Goal: Task Accomplishment & Management: Manage account settings

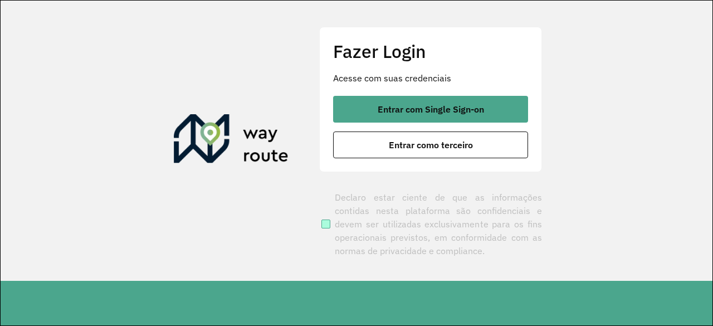
click at [511, 217] on label "Declaro estar ciente de que as informações contidas nesta plataforma são confid…" at bounding box center [430, 224] width 223 height 67
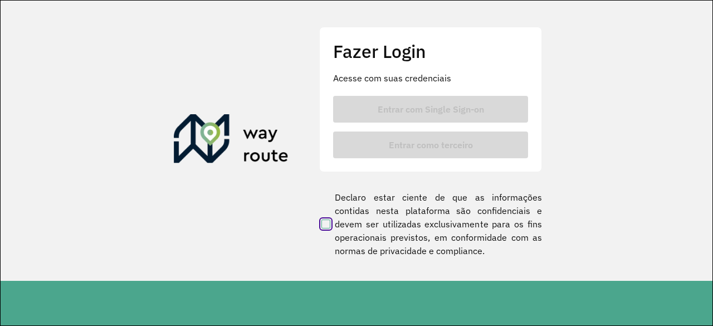
click at [461, 113] on clb-button "Entrar com Single Sign-on" at bounding box center [430, 109] width 195 height 27
click at [443, 111] on clb-button "Entrar com Single Sign-on" at bounding box center [430, 109] width 195 height 27
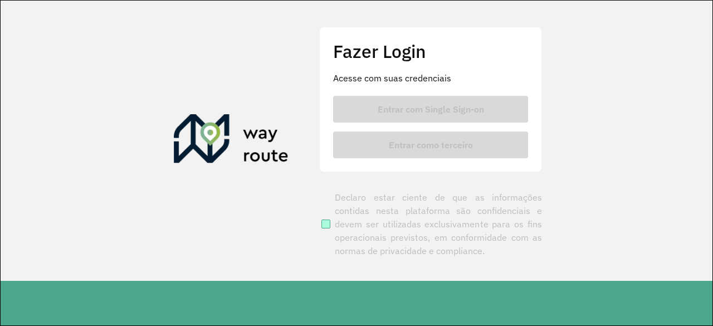
click at [354, 226] on label "Declaro estar ciente de que as informações contidas nesta plataforma são confid…" at bounding box center [430, 224] width 223 height 67
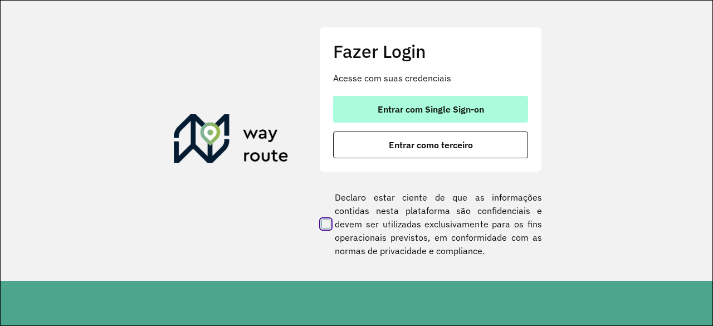
click at [389, 116] on button "Entrar com Single Sign-on" at bounding box center [430, 109] width 195 height 27
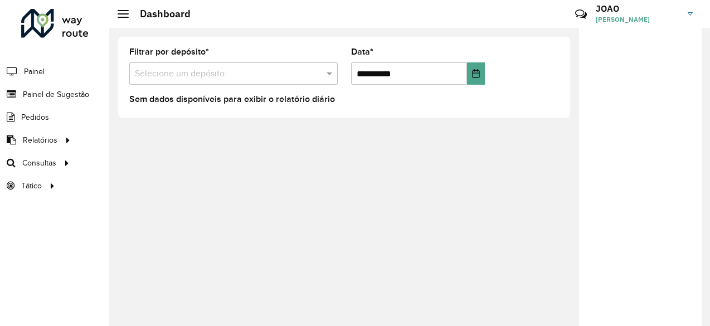
click at [213, 72] on input "text" at bounding box center [222, 73] width 175 height 13
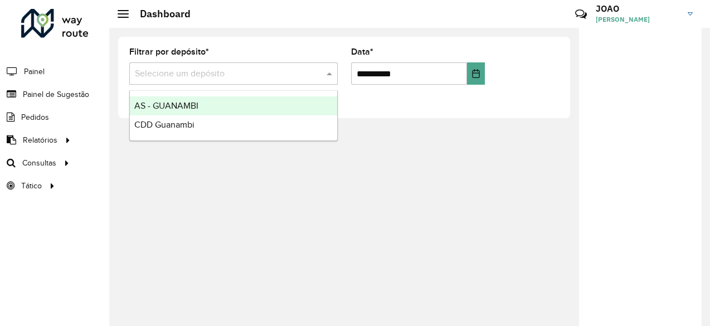
click at [256, 43] on div "**********" at bounding box center [344, 77] width 452 height 81
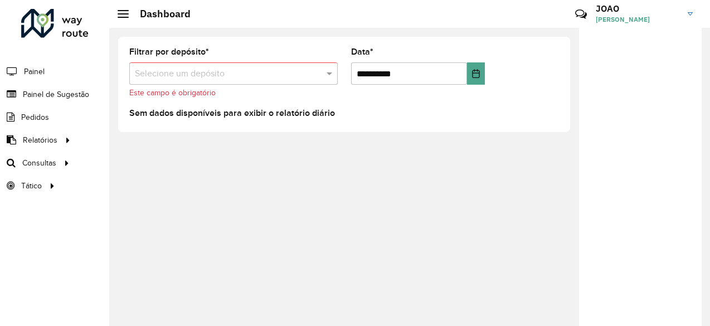
click at [691, 8] on link "JOAO JOAO PEDRO SAMPAIO GUIMARAES" at bounding box center [648, 13] width 105 height 29
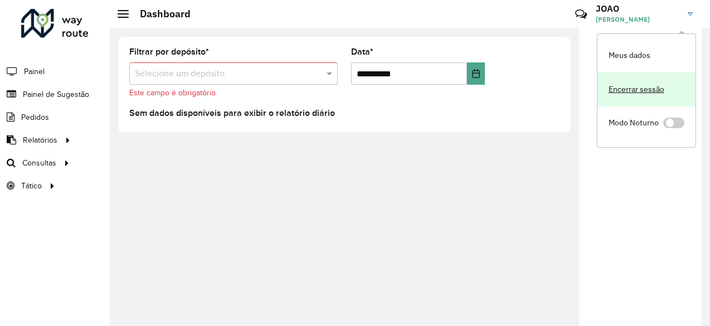
click at [642, 101] on link "Encerrar sessão" at bounding box center [646, 89] width 98 height 34
